Goal: Task Accomplishment & Management: Use online tool/utility

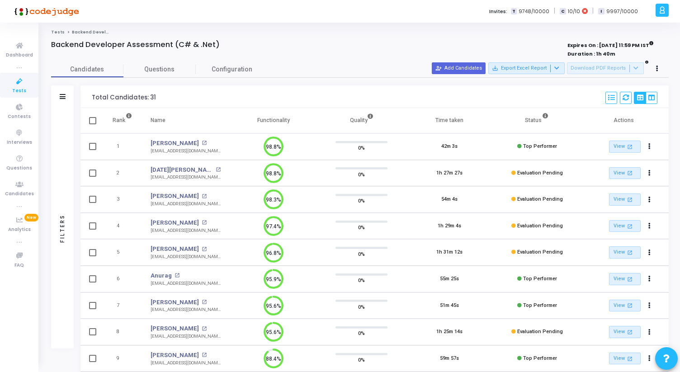
drag, startPoint x: 113, startPoint y: 120, endPoint x: 294, endPoint y: 118, distance: 181.3
click at [293, 118] on tr "Rank Name Functionality Quality Time taken Status Actions" at bounding box center [374, 120] width 588 height 25
click at [294, 118] on th "Functionality" at bounding box center [274, 120] width 88 height 25
drag, startPoint x: 294, startPoint y: 118, endPoint x: 94, endPoint y: 93, distance: 201.9
click at [94, 93] on div "Total Candidates: 31 Select S No Name Questions Functionality Quality Time Take…" at bounding box center [374, 320] width 588 height 471
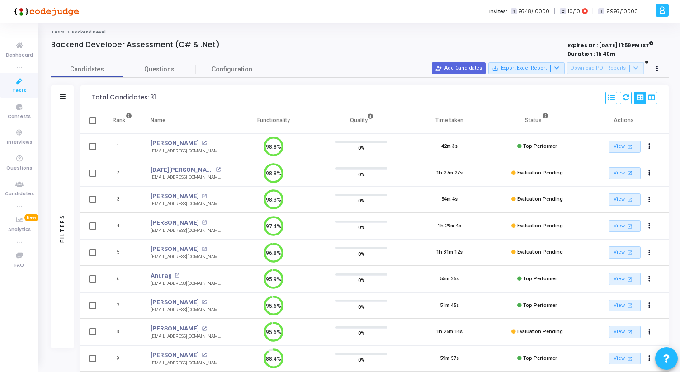
click at [94, 93] on div "Total Candidates: 31" at bounding box center [124, 98] width 64 height 20
drag, startPoint x: 91, startPoint y: 96, endPoint x: 304, endPoint y: 119, distance: 214.3
click at [304, 119] on div "Total Candidates: 31 Select S No Name Questions Functionality Quality Time Take…" at bounding box center [374, 320] width 588 height 471
click at [304, 119] on th "Functionality" at bounding box center [274, 120] width 88 height 25
drag, startPoint x: 304, startPoint y: 119, endPoint x: 93, endPoint y: 91, distance: 213.1
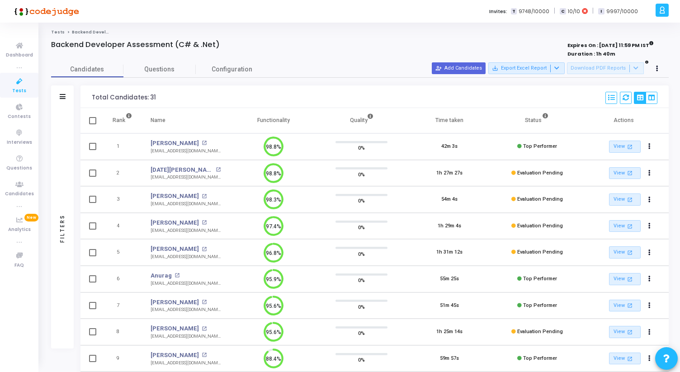
click at [93, 91] on div "Total Candidates: 31 Select S No Name Questions Functionality Quality Time Take…" at bounding box center [374, 320] width 588 height 471
click at [93, 91] on div "Total Candidates: 31" at bounding box center [124, 98] width 64 height 20
drag, startPoint x: 92, startPoint y: 97, endPoint x: 312, endPoint y: 118, distance: 220.8
click at [311, 118] on div "Total Candidates: 31 Select S No Name Questions Functionality Quality Time Take…" at bounding box center [374, 320] width 588 height 471
click at [312, 118] on th "Functionality" at bounding box center [274, 120] width 88 height 25
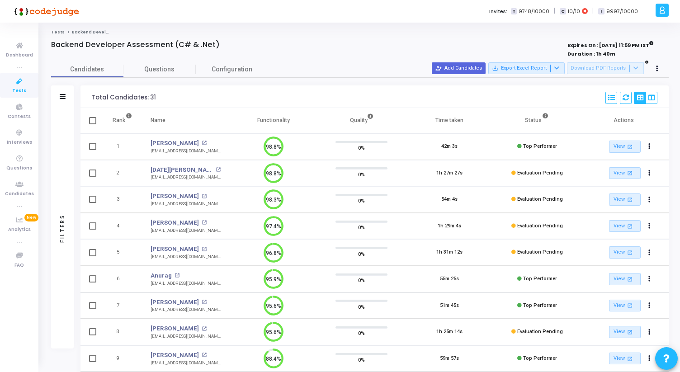
drag, startPoint x: 312, startPoint y: 118, endPoint x: 93, endPoint y: 99, distance: 219.7
click at [93, 98] on div "Total Candidates: 31 Select S No Name Questions Functionality Quality Time Take…" at bounding box center [374, 320] width 588 height 471
click at [93, 99] on div "Total Candidates: 31" at bounding box center [124, 97] width 64 height 7
drag, startPoint x: 87, startPoint y: 98, endPoint x: 310, endPoint y: 125, distance: 224.5
click at [310, 125] on div "Total Candidates: 31 Select S No Name Questions Functionality Quality Time Take…" at bounding box center [374, 320] width 588 height 471
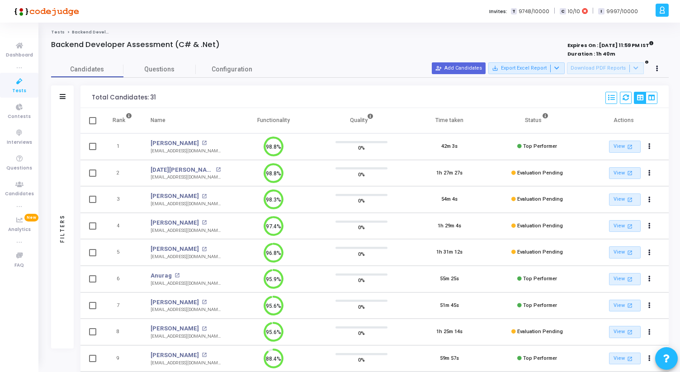
click at [298, 116] on th "Functionality" at bounding box center [274, 120] width 88 height 25
drag, startPoint x: 298, startPoint y: 116, endPoint x: 87, endPoint y: 95, distance: 211.3
click at [87, 95] on div "Total Candidates: 31 Select S No Name Questions Functionality Quality Time Take…" at bounding box center [374, 320] width 588 height 471
click at [87, 95] on div "Total Candidates: 31 Select S No Name Questions Functionality Quality Time Take…" at bounding box center [374, 96] width 588 height 23
drag, startPoint x: 87, startPoint y: 95, endPoint x: 298, endPoint y: 119, distance: 211.6
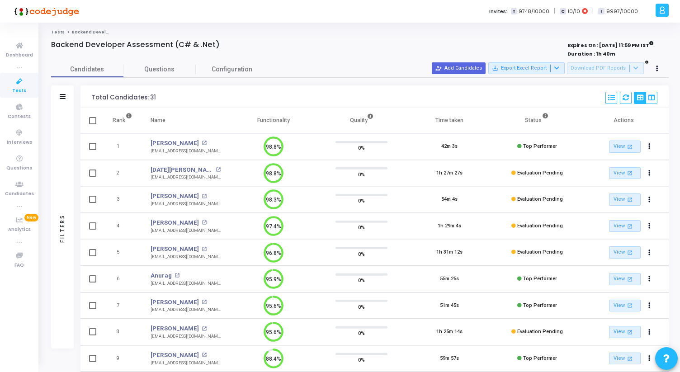
click at [293, 116] on div "Total Candidates: 31 Select S No Name Questions Functionality Quality Time Take…" at bounding box center [374, 320] width 588 height 471
click at [298, 119] on th "Functionality" at bounding box center [274, 120] width 88 height 25
drag, startPoint x: 298, startPoint y: 119, endPoint x: 90, endPoint y: 92, distance: 208.8
click at [90, 92] on div "Total Candidates: 31 Select S No Name Questions Functionality Quality Time Take…" at bounding box center [374, 320] width 588 height 471
click at [90, 93] on div "Total Candidates: 31 Select S No Name Questions Functionality Quality Time Take…" at bounding box center [374, 96] width 588 height 23
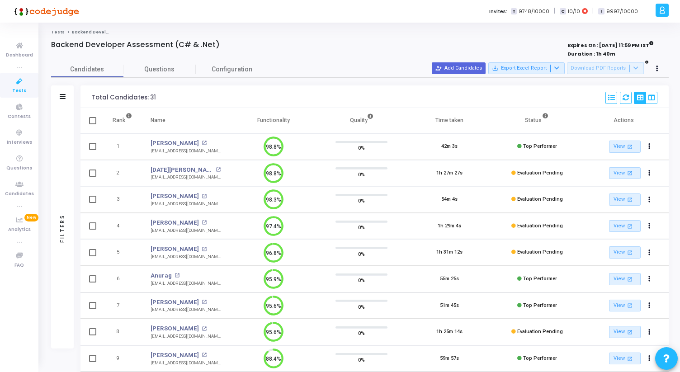
drag, startPoint x: 89, startPoint y: 93, endPoint x: 313, endPoint y: 119, distance: 225.8
click at [313, 119] on div "Total Candidates: 31 Select S No Name Questions Functionality Quality Time Take…" at bounding box center [374, 320] width 588 height 471
click at [313, 119] on th "Functionality" at bounding box center [274, 120] width 88 height 25
drag, startPoint x: 313, startPoint y: 119, endPoint x: 94, endPoint y: 86, distance: 221.8
click at [94, 86] on div "Total Candidates: 31 Select S No Name Questions Functionality Quality Time Take…" at bounding box center [374, 320] width 588 height 471
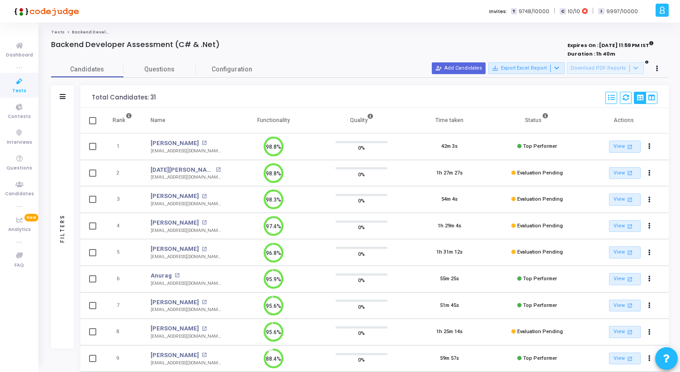
click at [94, 86] on div "Total Candidates: 31 Select S No Name Questions Functionality Quality Time Take…" at bounding box center [374, 96] width 588 height 23
